Goal: Book appointment/travel/reservation

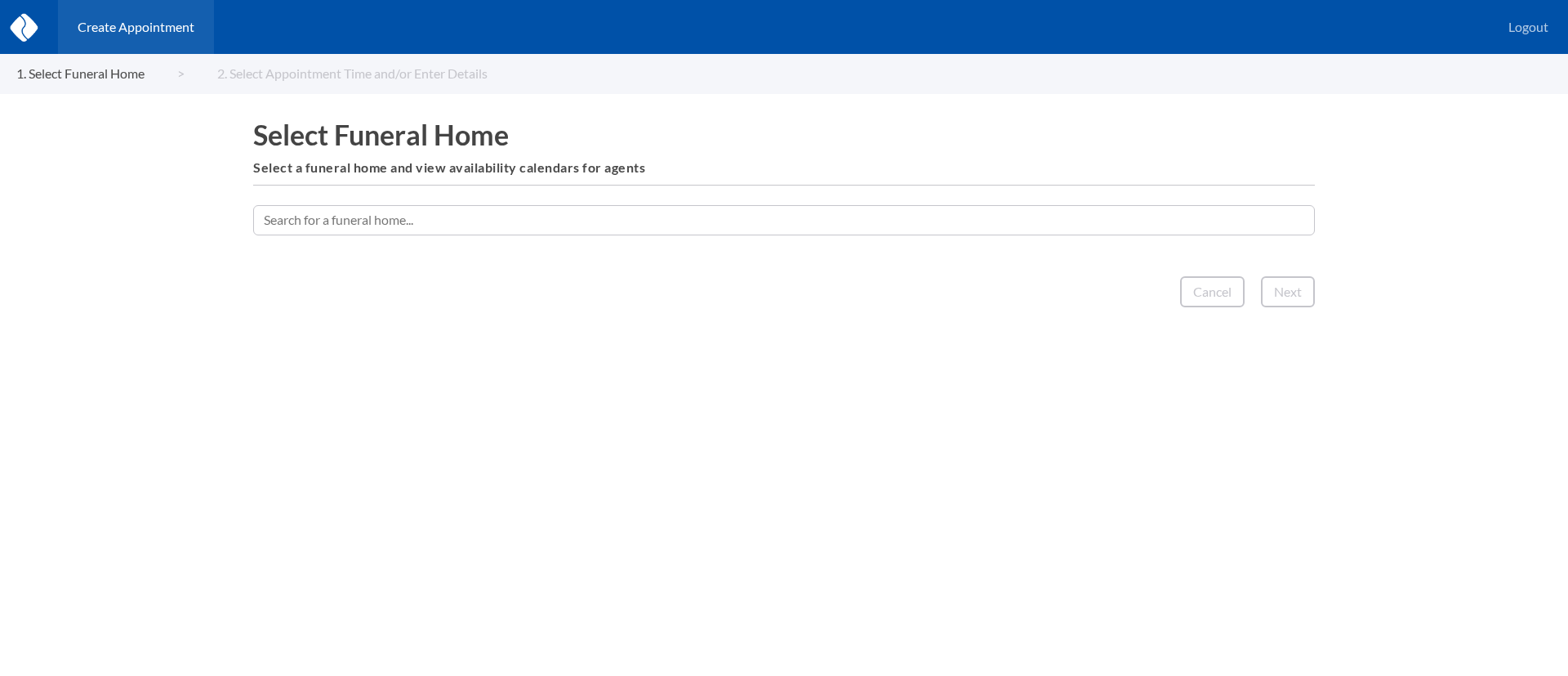
click at [882, 207] on input "text" at bounding box center [784, 219] width 1062 height 29
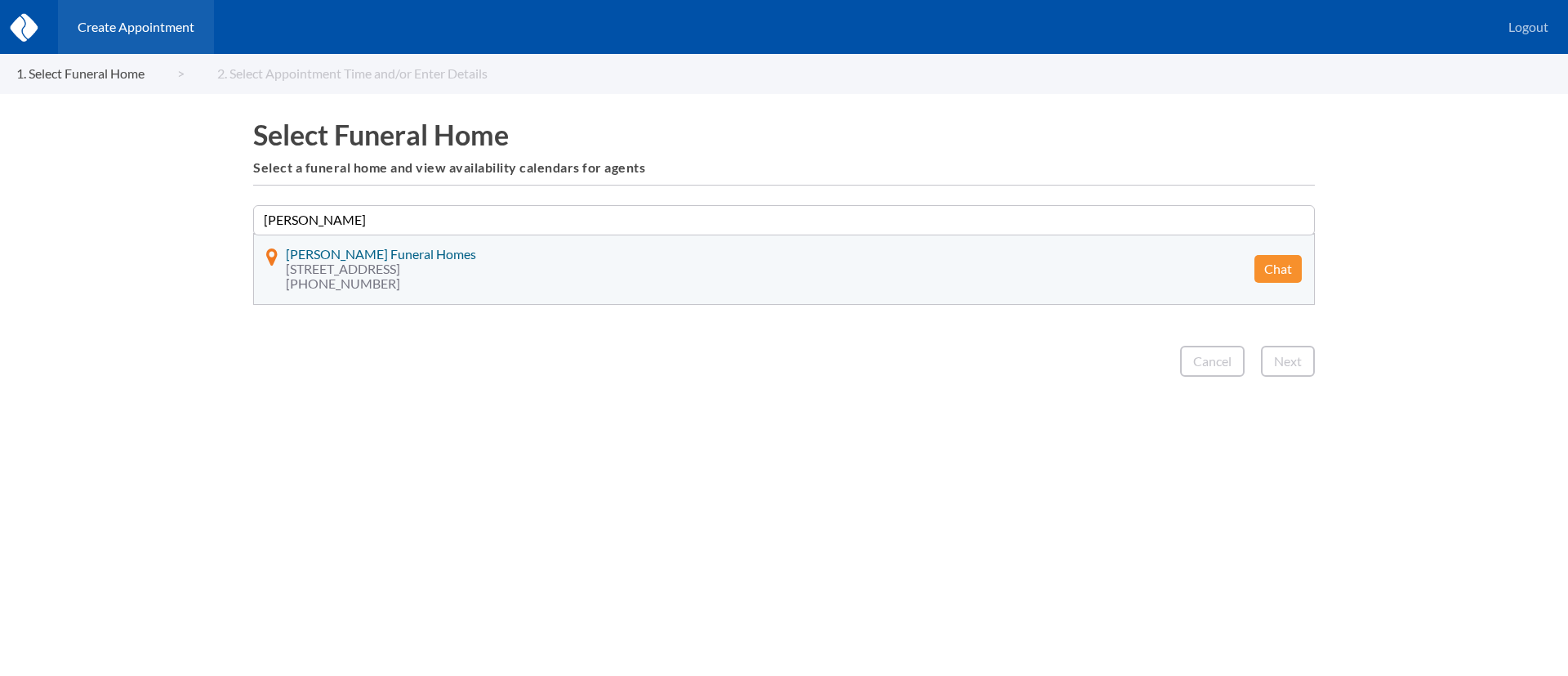
type input "[PERSON_NAME]"
click at [1287, 273] on button "Chat" at bounding box center [1278, 269] width 47 height 28
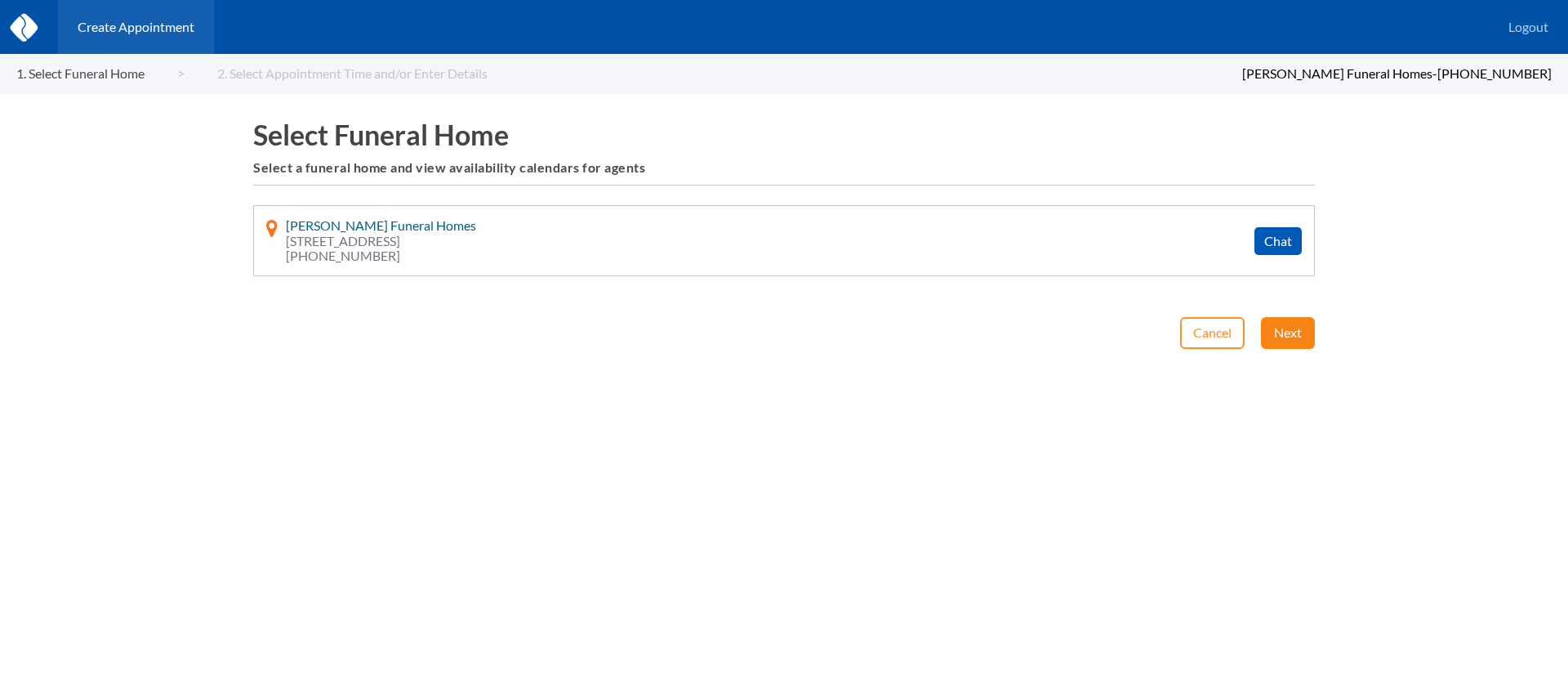
click at [1290, 321] on button "Next" at bounding box center [1287, 332] width 54 height 31
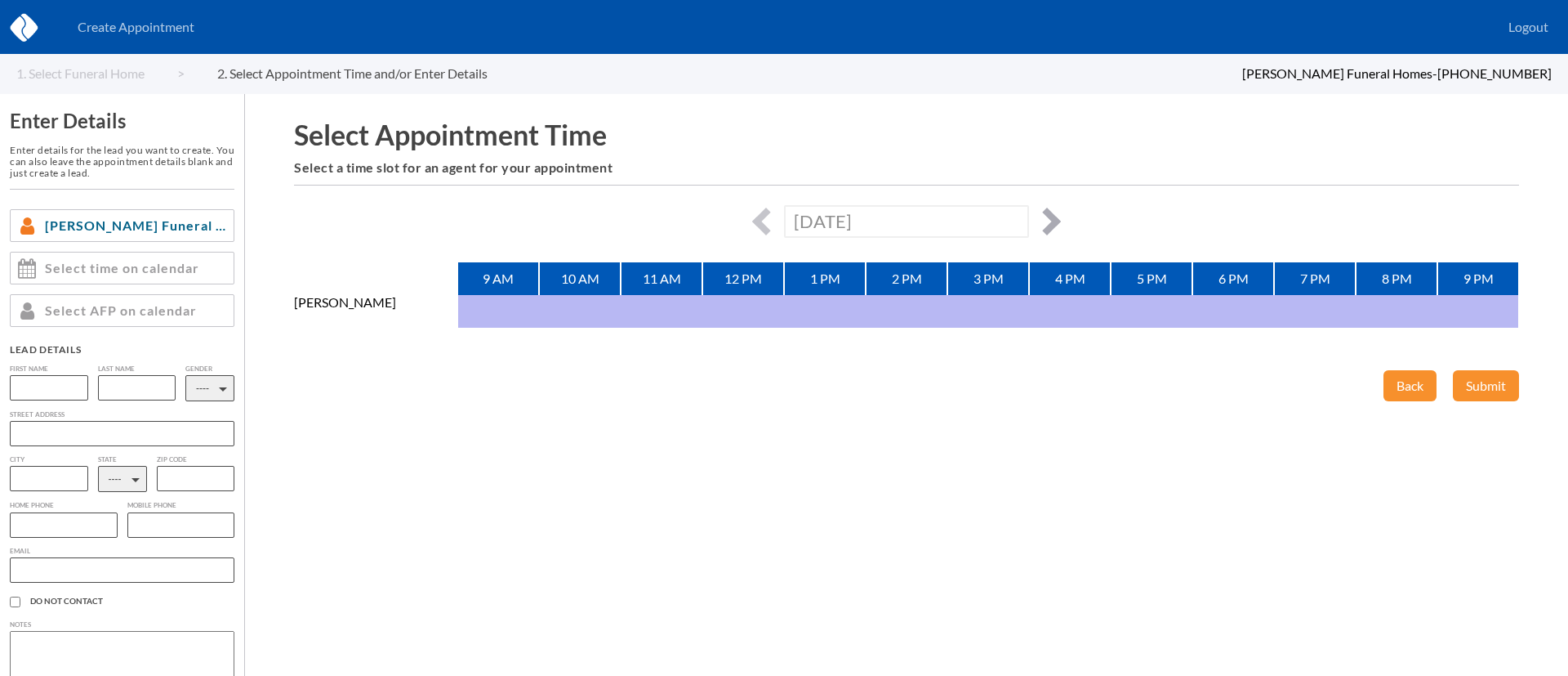
click at [1053, 223] on button "button" at bounding box center [1048, 222] width 28 height 28
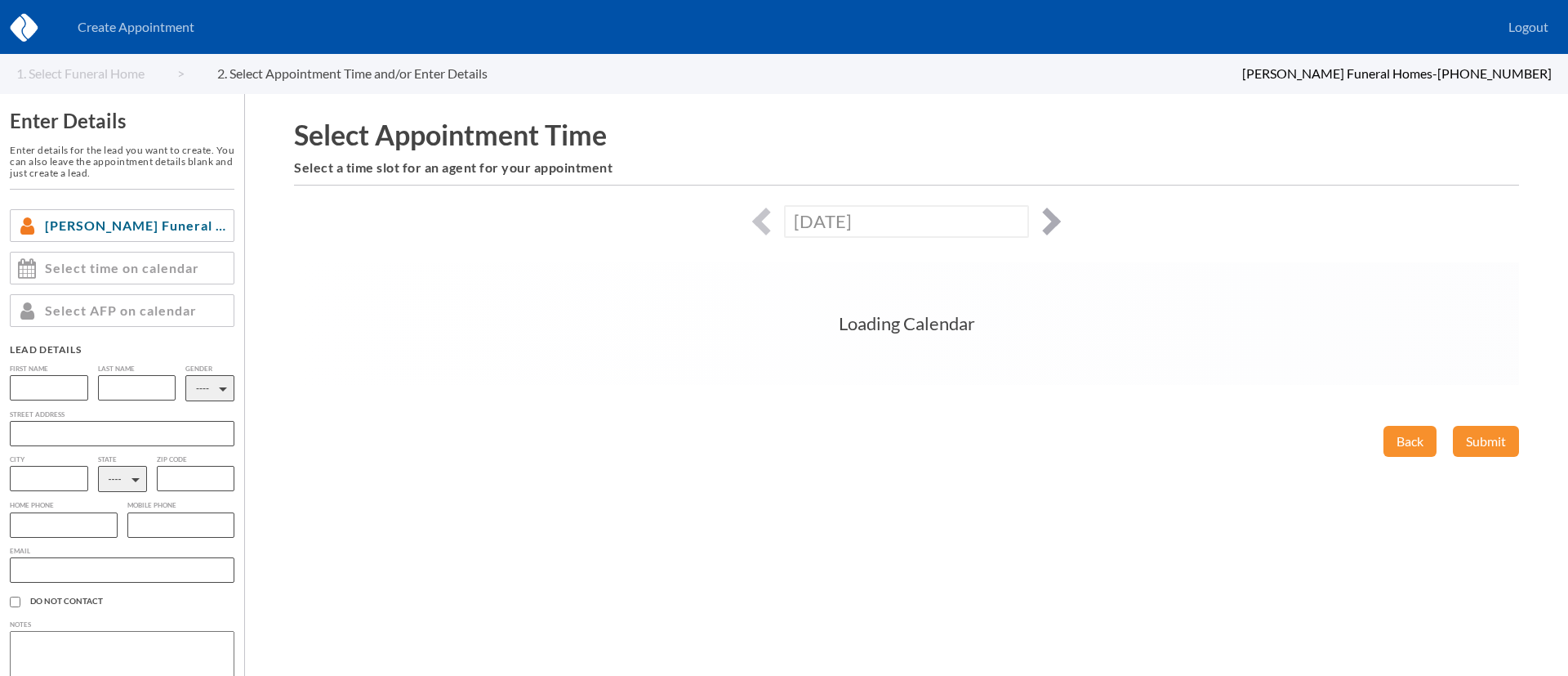
click at [1053, 223] on button "button" at bounding box center [1048, 222] width 28 height 28
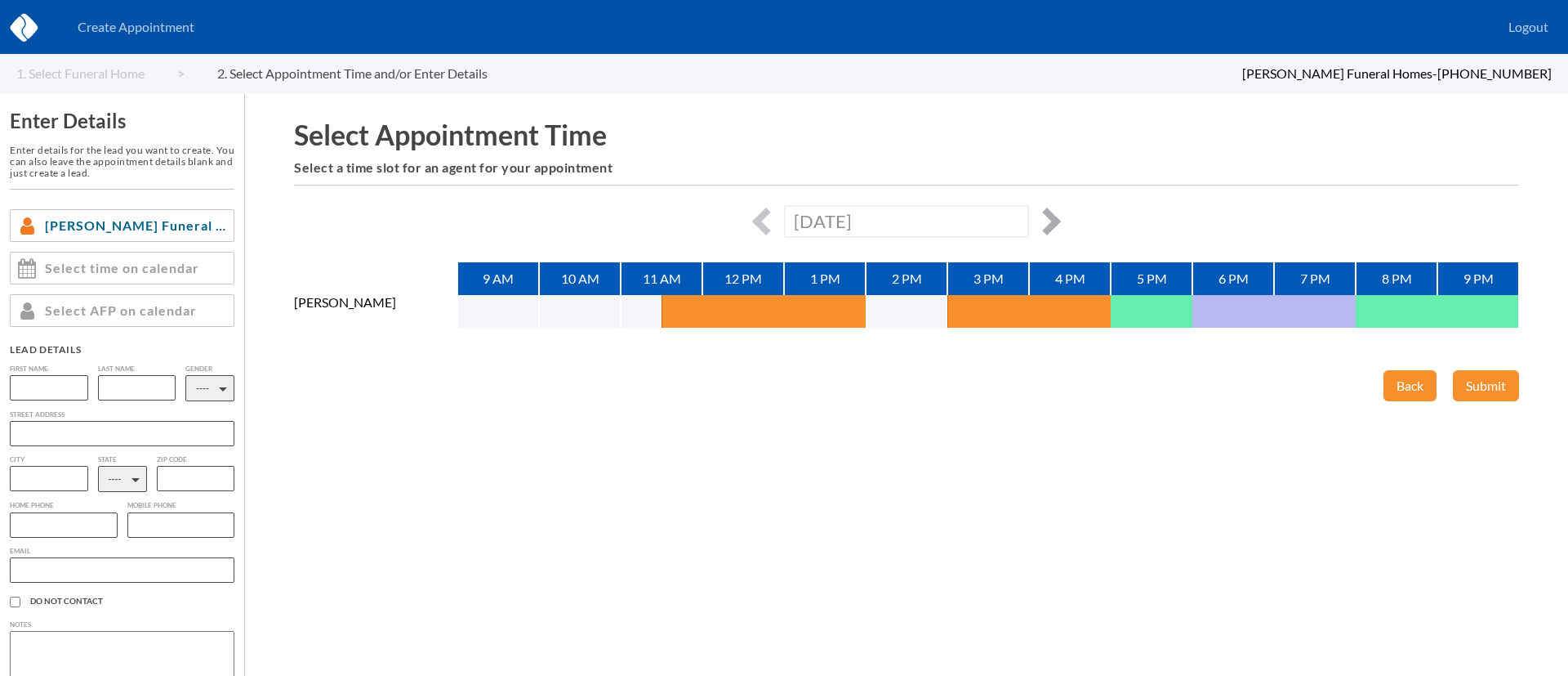
click at [1053, 223] on button "button" at bounding box center [1048, 222] width 28 height 28
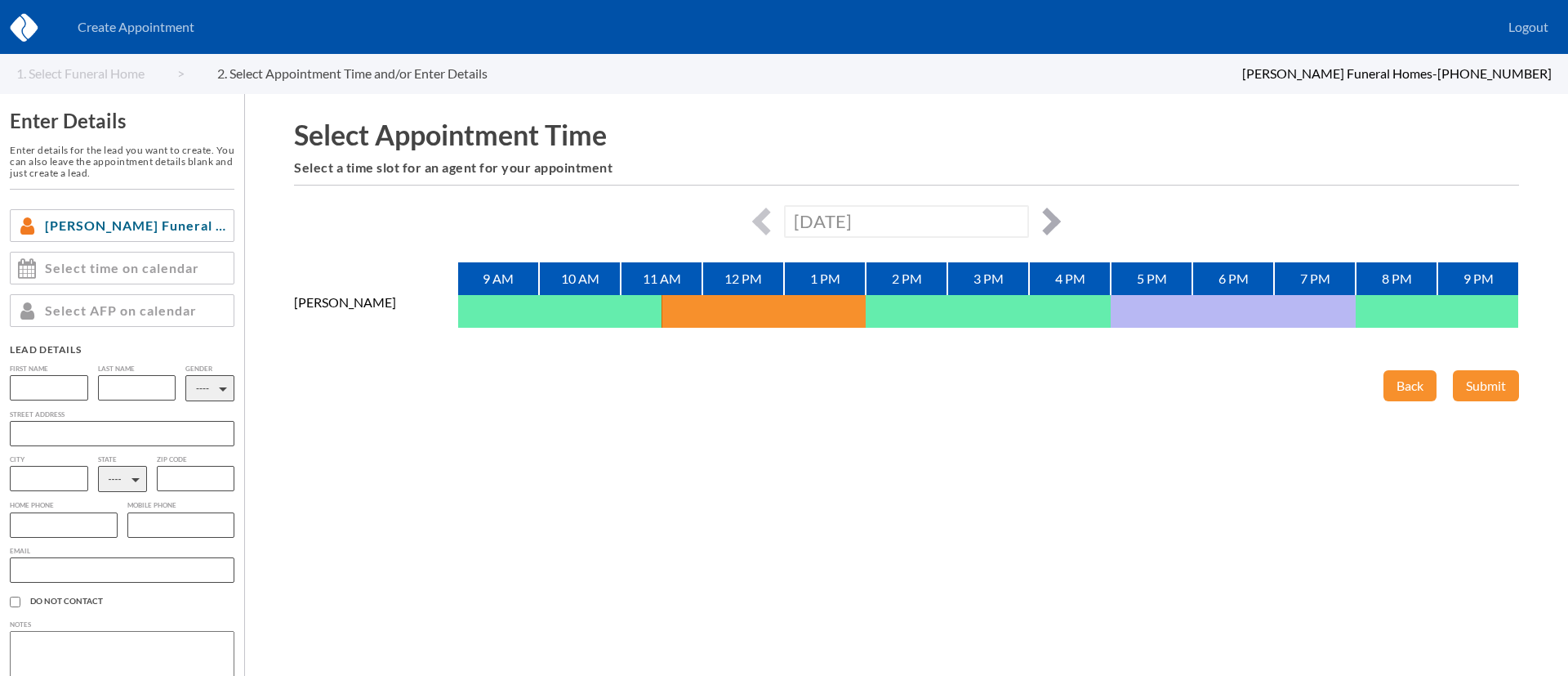
click at [1053, 223] on button "button" at bounding box center [1048, 222] width 28 height 28
type input "Thu, September 25th, 2025"
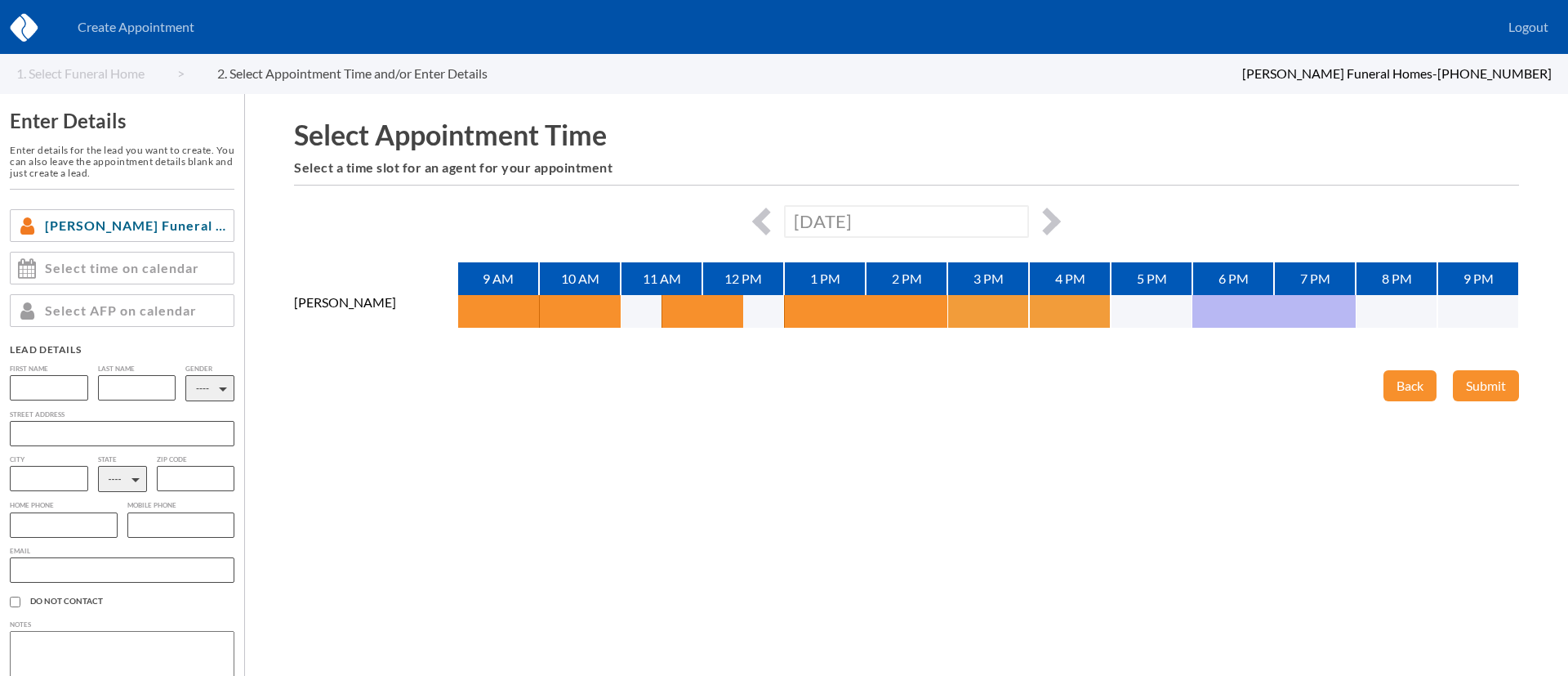
click at [979, 310] on button "button" at bounding box center [968, 311] width 41 height 33
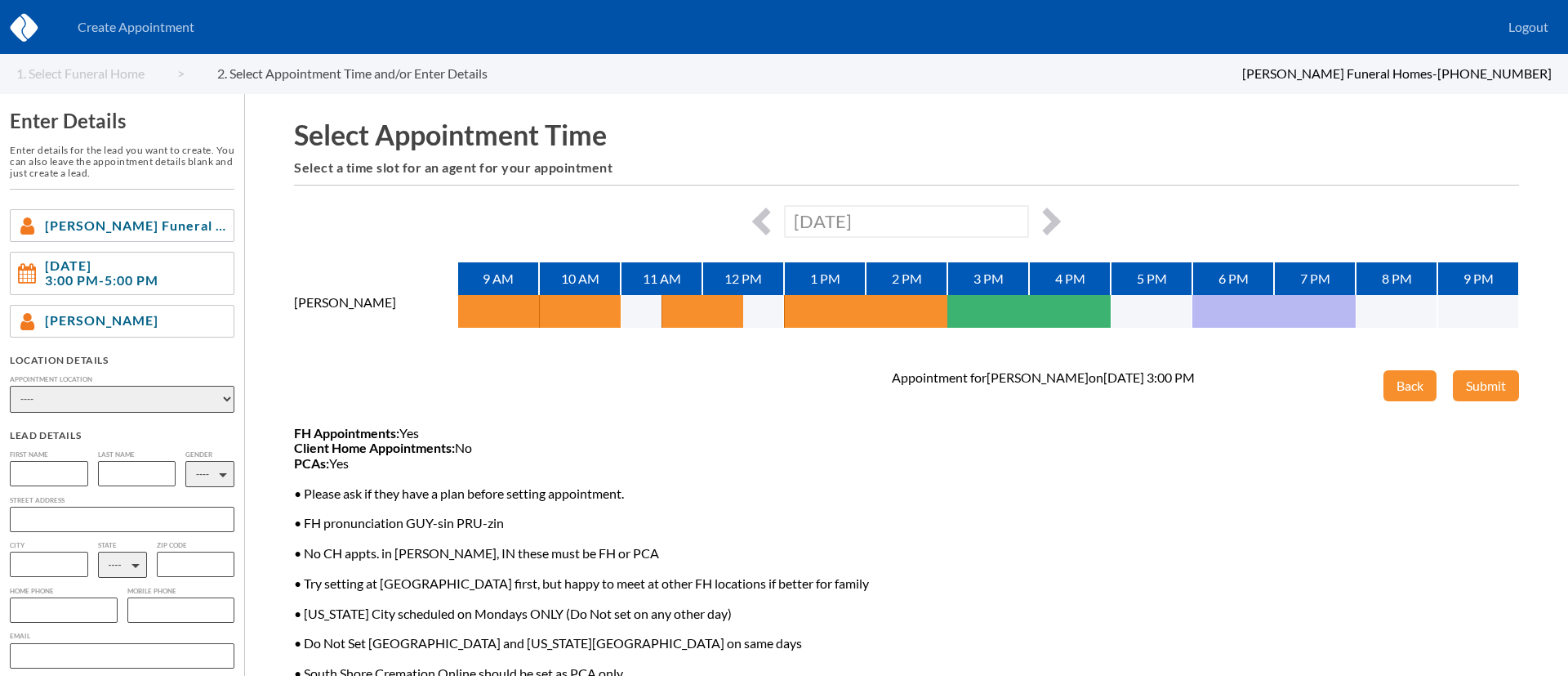
click at [110, 399] on select "---- Phone Consultation Geisen-Carlisle Funeral and Cremation Services Lily Cre…" at bounding box center [121, 399] width 224 height 27
select select "89156057-3a5f-49cf-9686-af283728e150"
click at [9, 386] on select "---- Phone Consultation Geisen-Carlisle Funeral and Cremation Services Lily Cre…" at bounding box center [121, 399] width 224 height 27
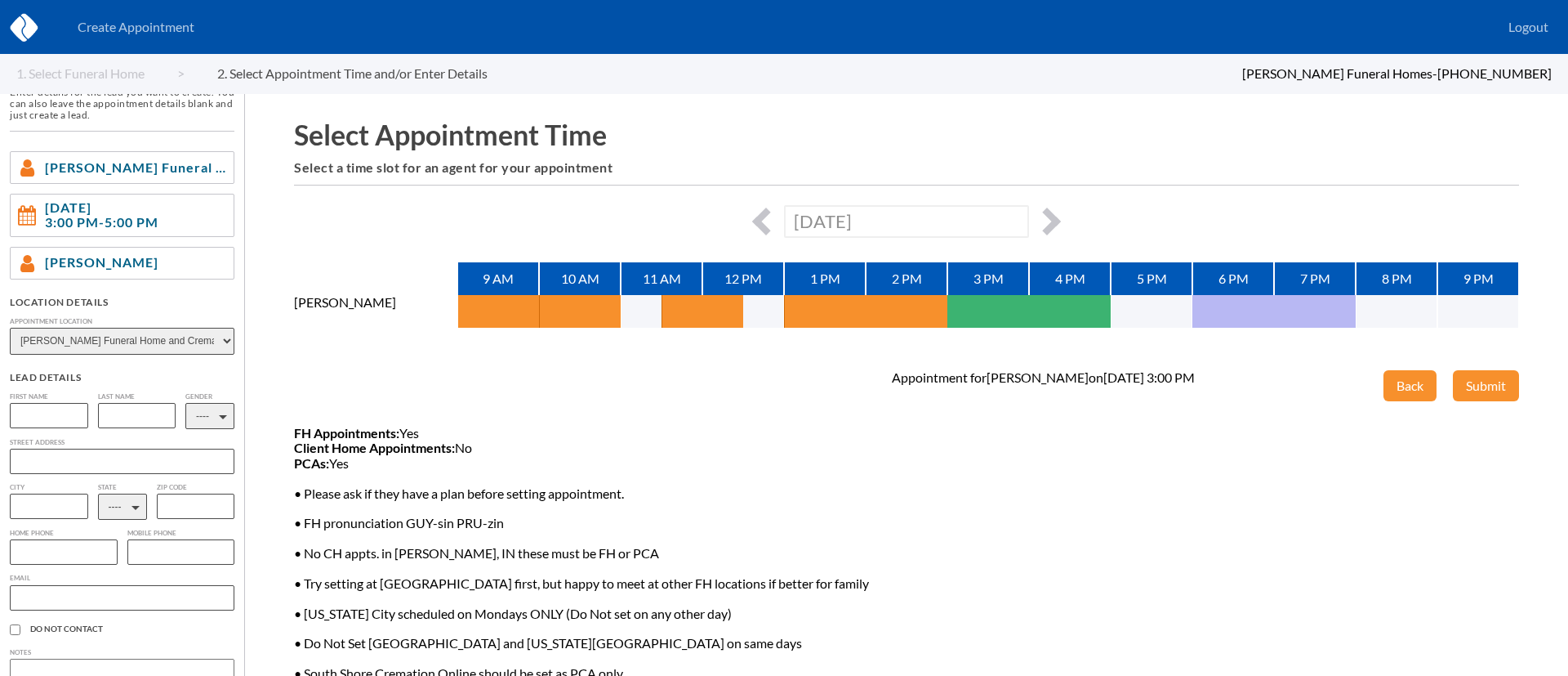
scroll to position [108, 0]
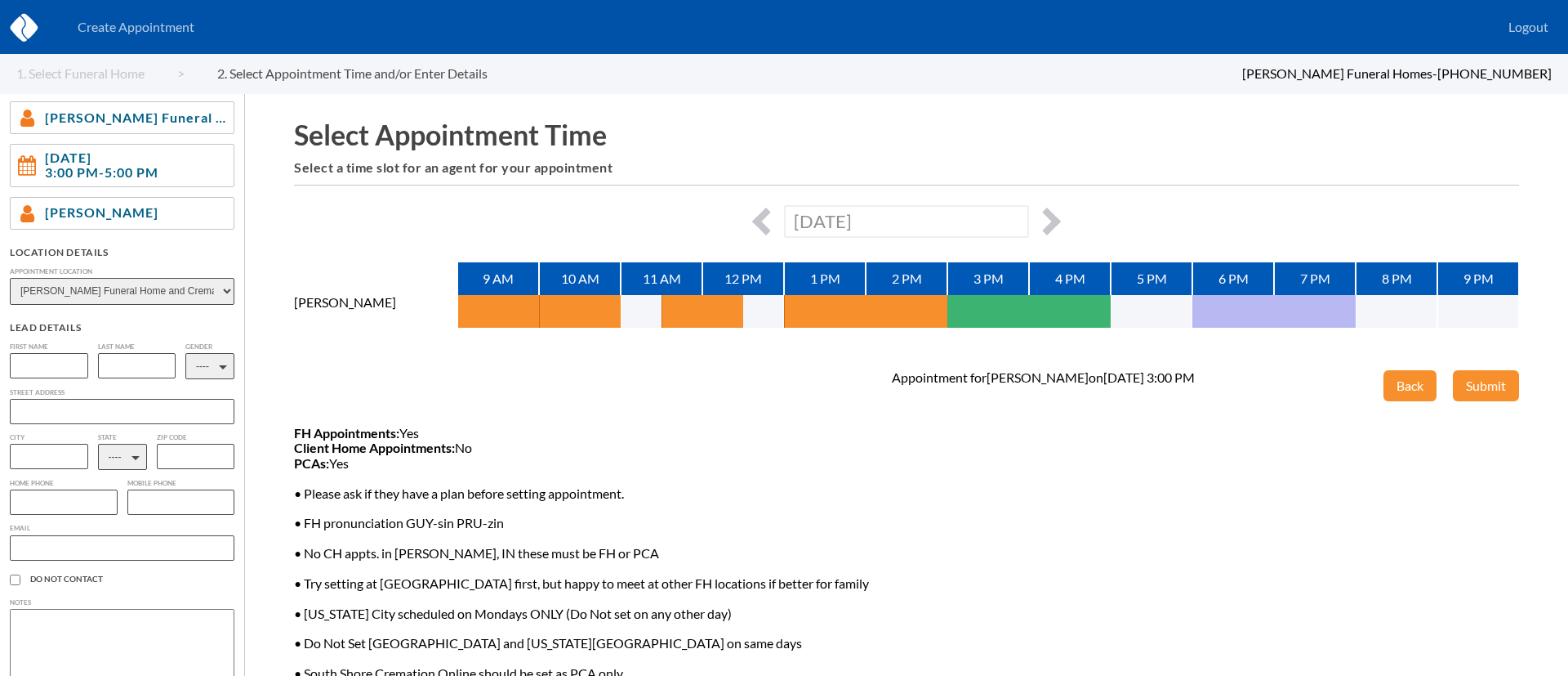
click at [41, 366] on input "text" at bounding box center [49, 365] width 79 height 25
type input "Dawn"
click at [149, 355] on input "text" at bounding box center [137, 365] width 79 height 25
type input "Curry"
click at [215, 373] on select "---- M F" at bounding box center [209, 366] width 49 height 26
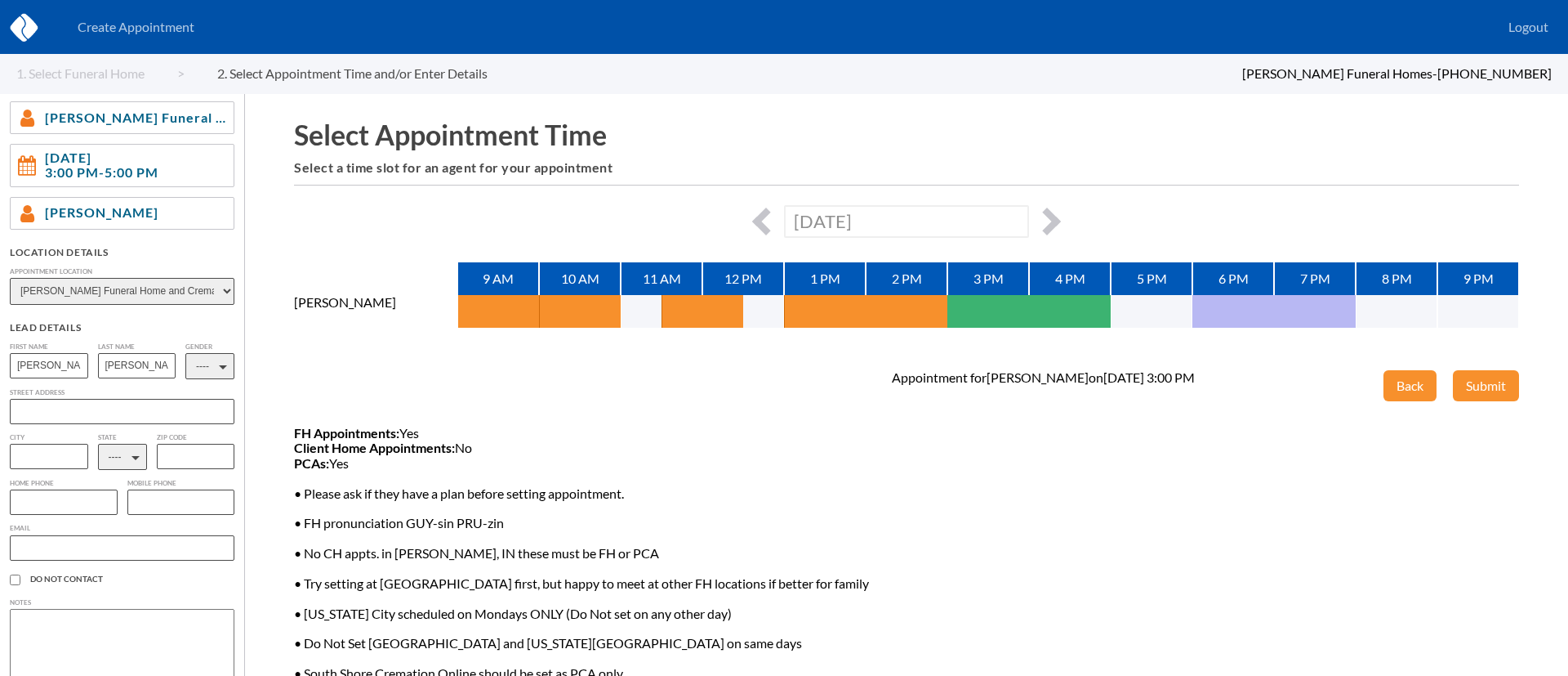
select select "2"
click at [185, 353] on select "---- M F" at bounding box center [209, 366] width 49 height 26
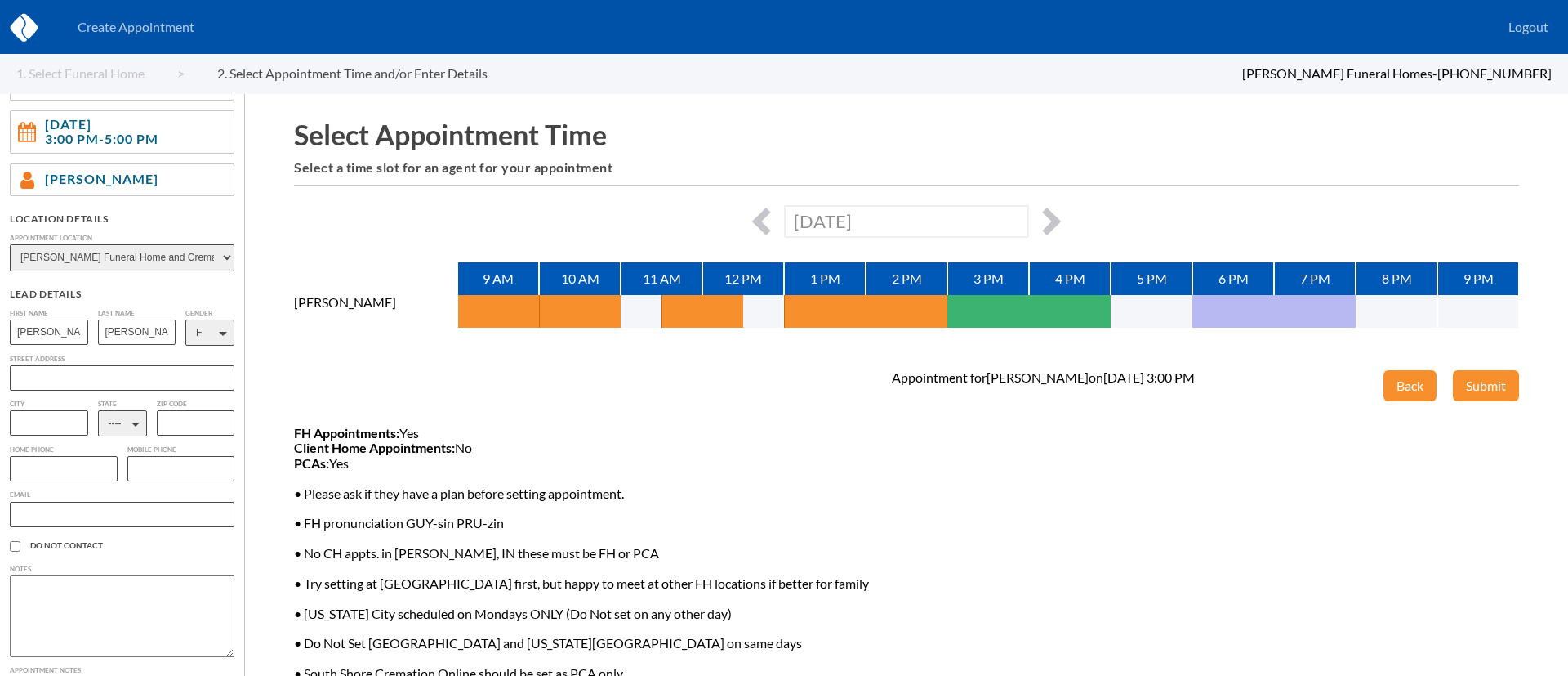
scroll to position [160, 0]
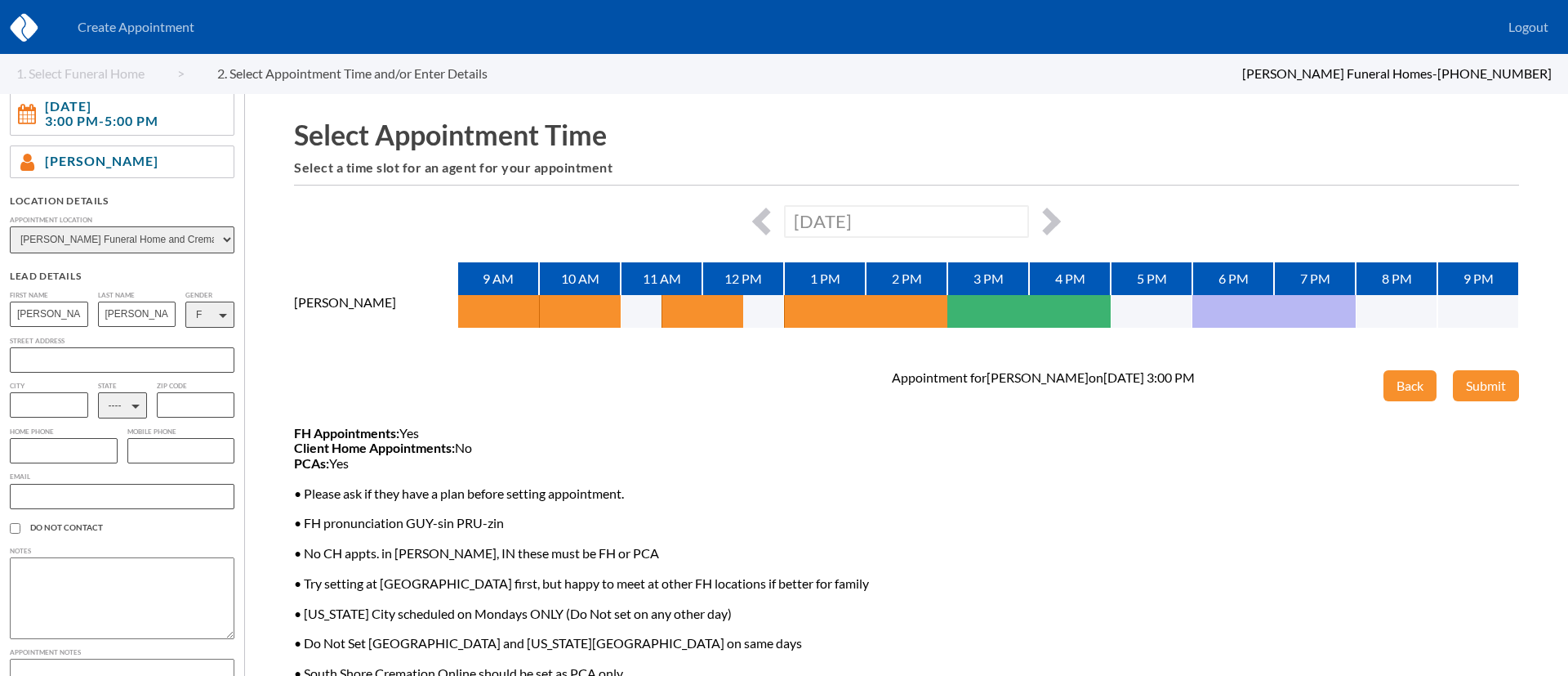
click at [124, 409] on select "---- AL AK AZ AR CA CO CT DE DC FL GA GU HI ID IL IN IA KS KY LA ME MD MA MI MN…" at bounding box center [122, 406] width 49 height 26
select select "IN"
click at [98, 394] on select "---- AL AK AZ AR CA CO CT DE DC FL GA GU HI ID IL IN IA KS KY LA ME MD MA MI MN…" at bounding box center [122, 406] width 49 height 26
click at [43, 499] on input "text" at bounding box center [121, 496] width 224 height 25
paste input "dcurry@netnitco.net"
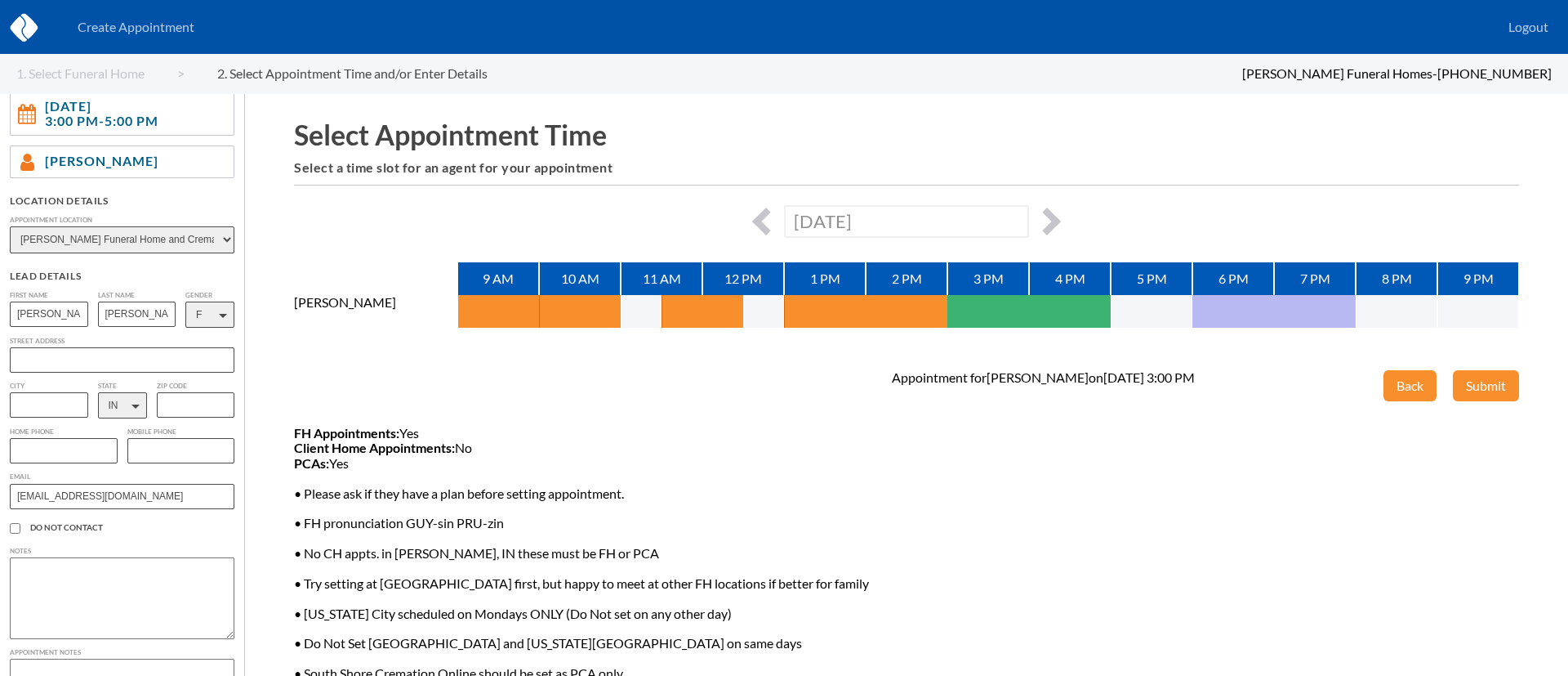
type input "dcurry@netnitco.net"
click at [60, 455] on input "text" at bounding box center [63, 450] width 108 height 25
paste input "(850) 591-8880"
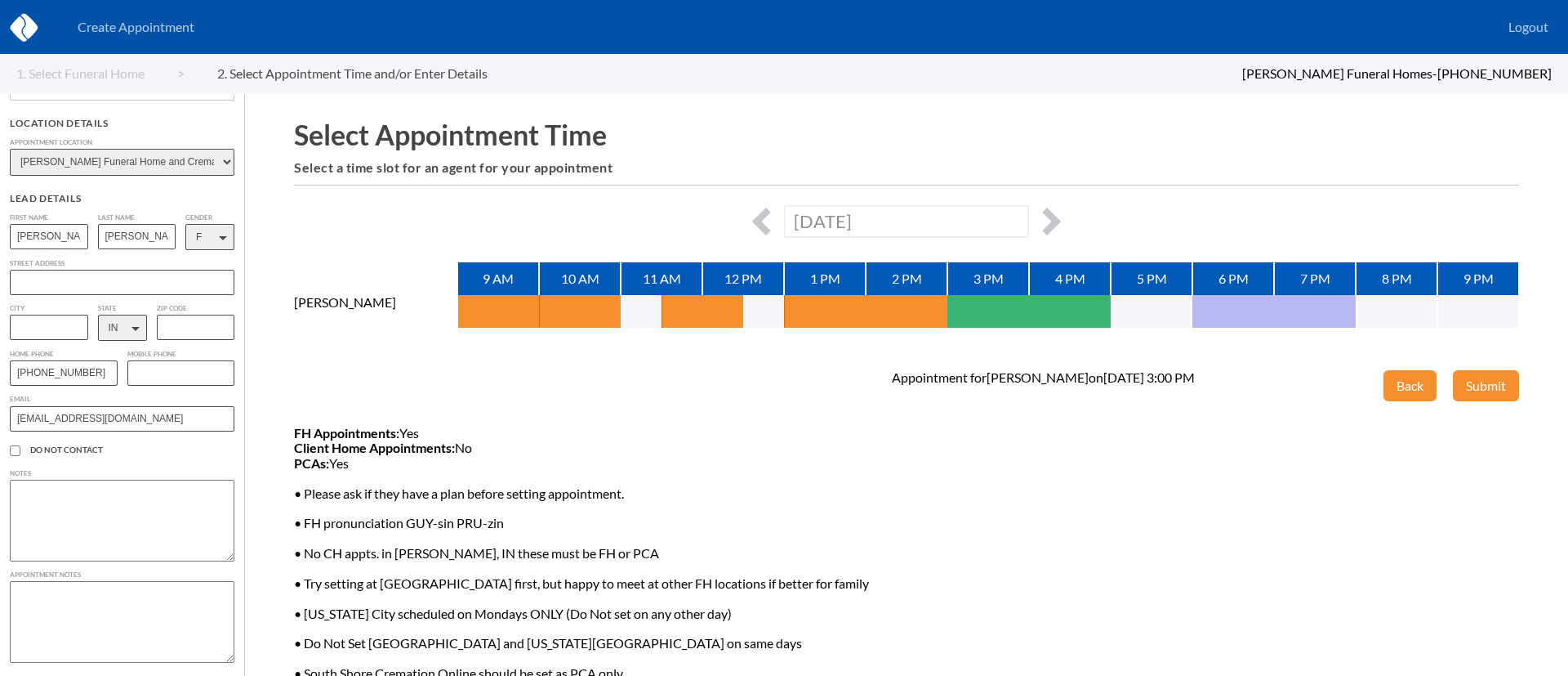
scroll to position [244, 0]
type input "(850) 591-8880"
click at [66, 612] on textarea at bounding box center [121, 619] width 224 height 82
type textarea "Shei"
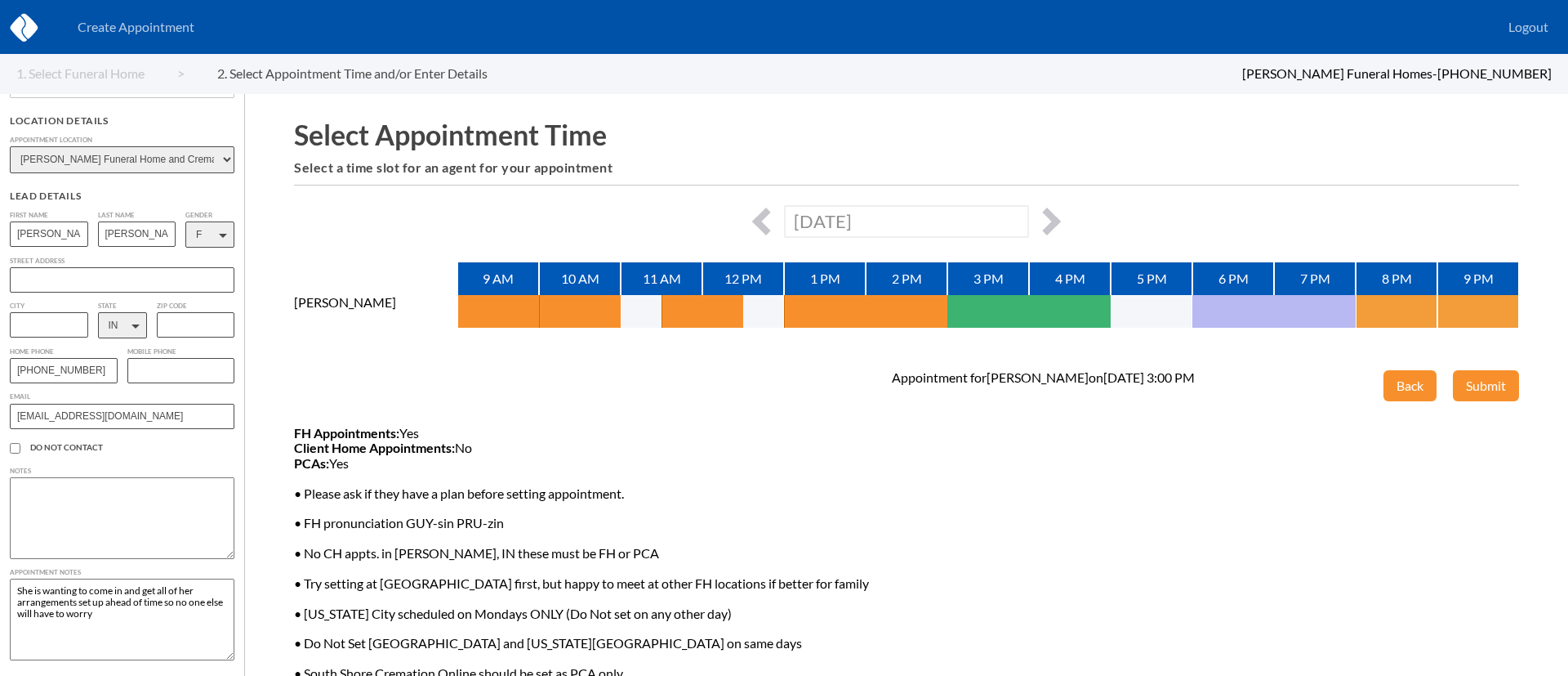
type textarea "She is wanting to come in and get all of her arrangements set up ahead of time …"
click at [1481, 382] on button "Submit" at bounding box center [1486, 385] width 66 height 31
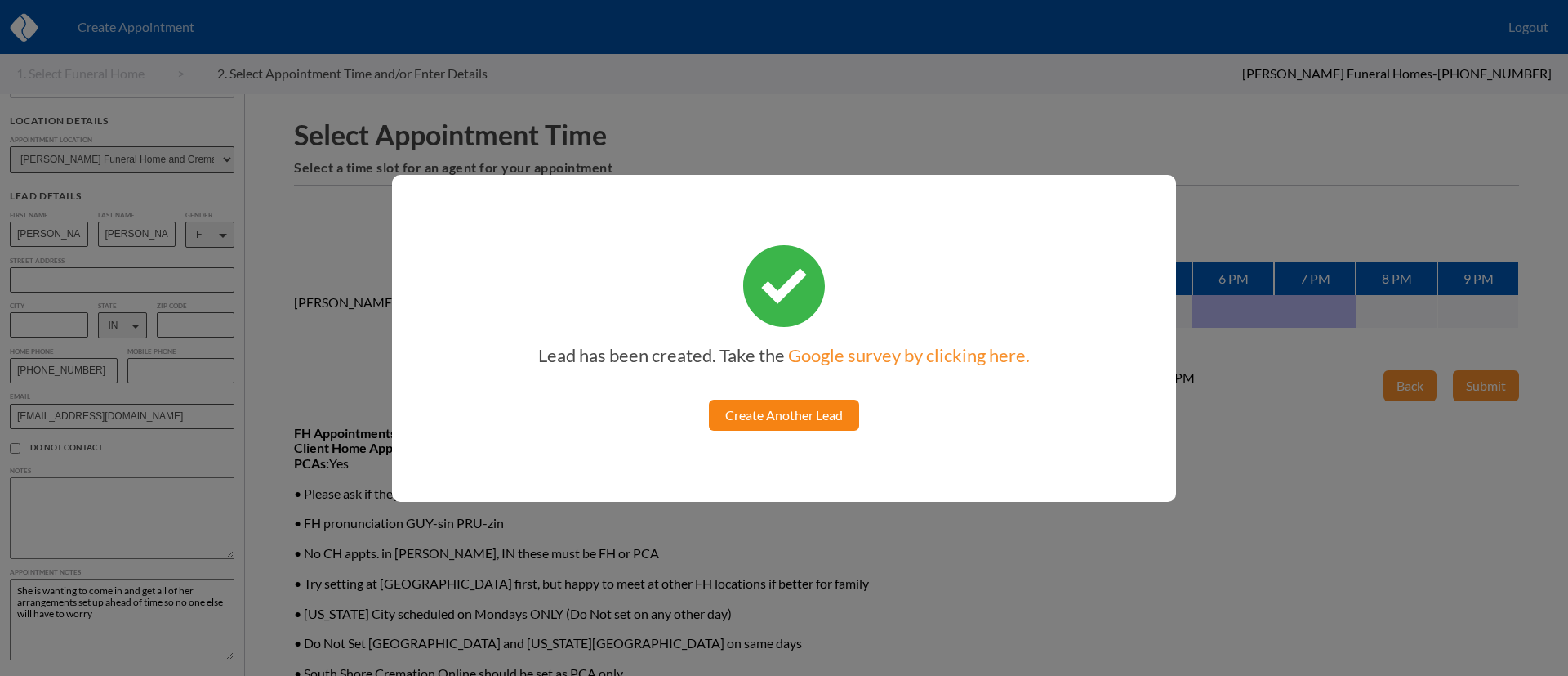
click at [753, 418] on link "Create Another Lead" at bounding box center [784, 414] width 150 height 31
